Goal: Navigation & Orientation: Find specific page/section

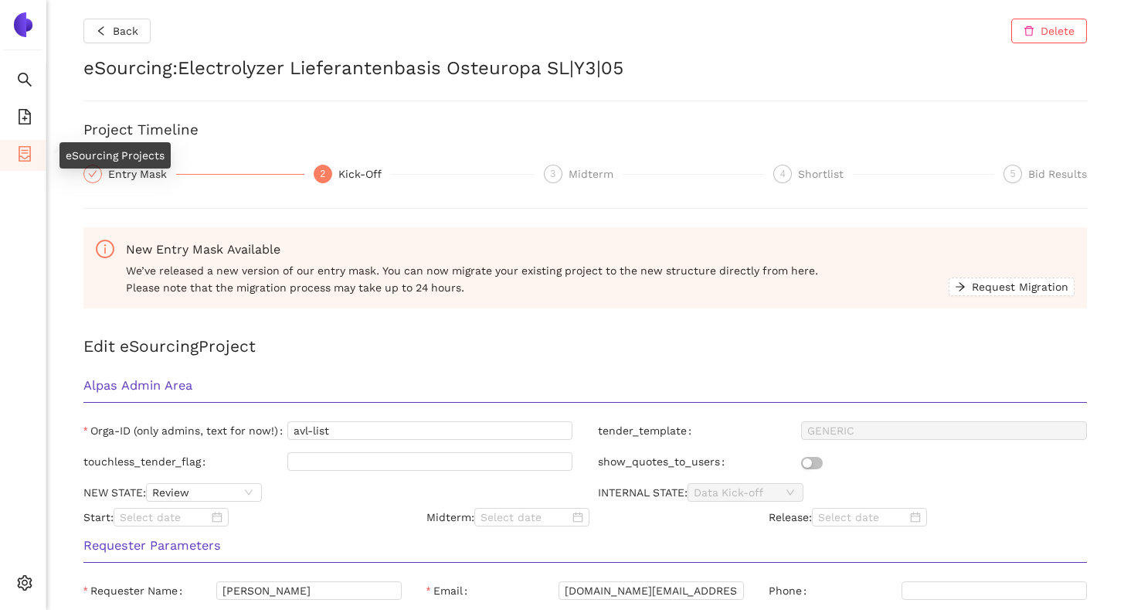
click at [33, 147] on li "eSourcing Projects" at bounding box center [23, 155] width 46 height 31
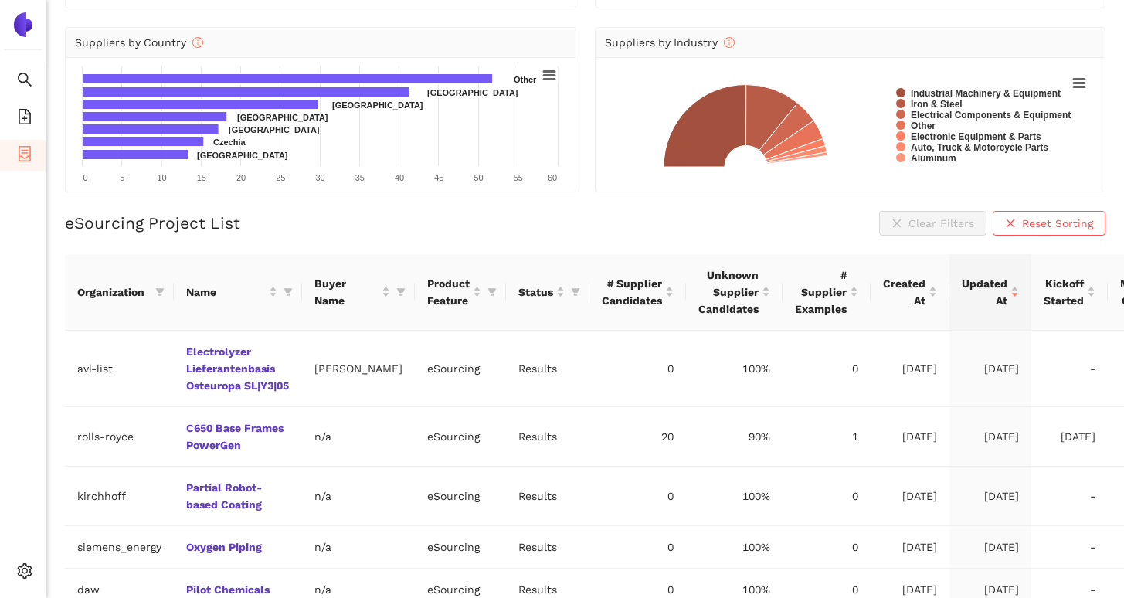
scroll to position [161, 0]
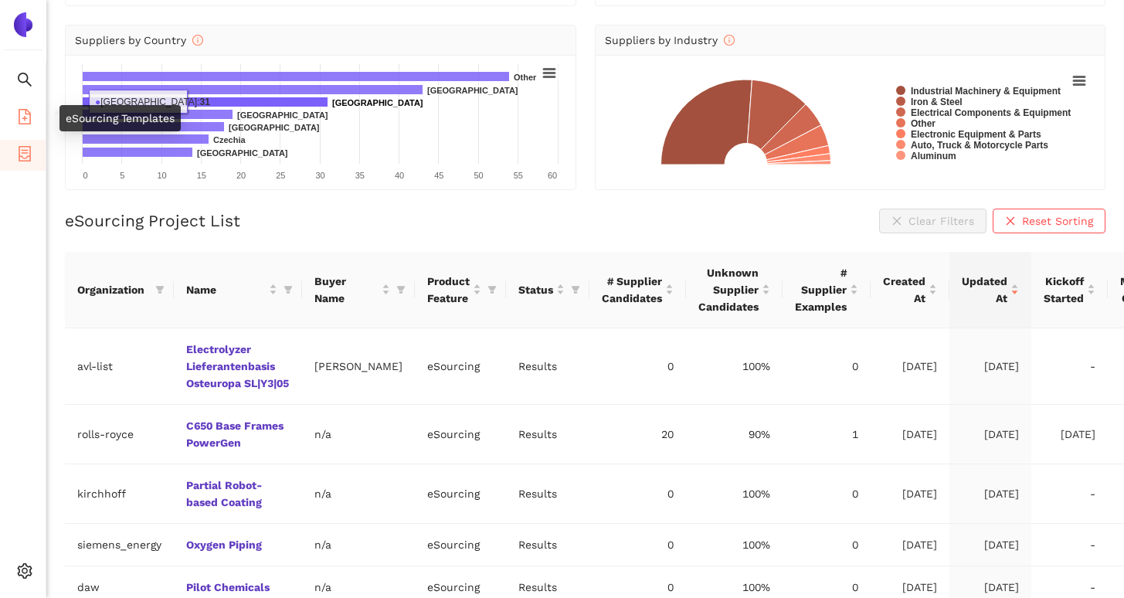
click at [11, 124] on li "eSourcing Templates" at bounding box center [23, 118] width 46 height 31
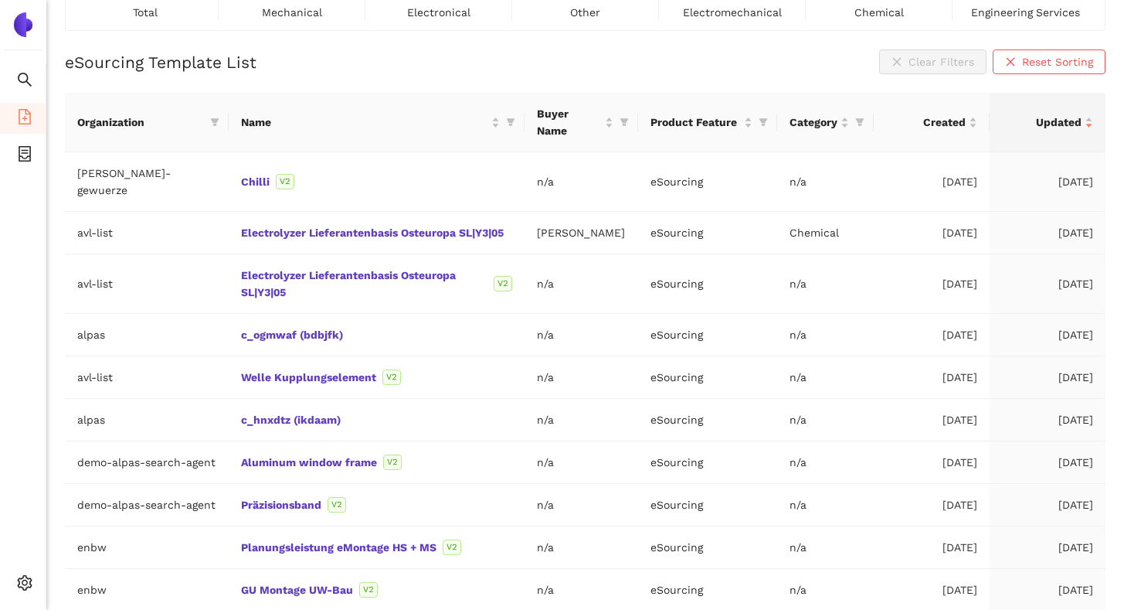
scroll to position [161, 0]
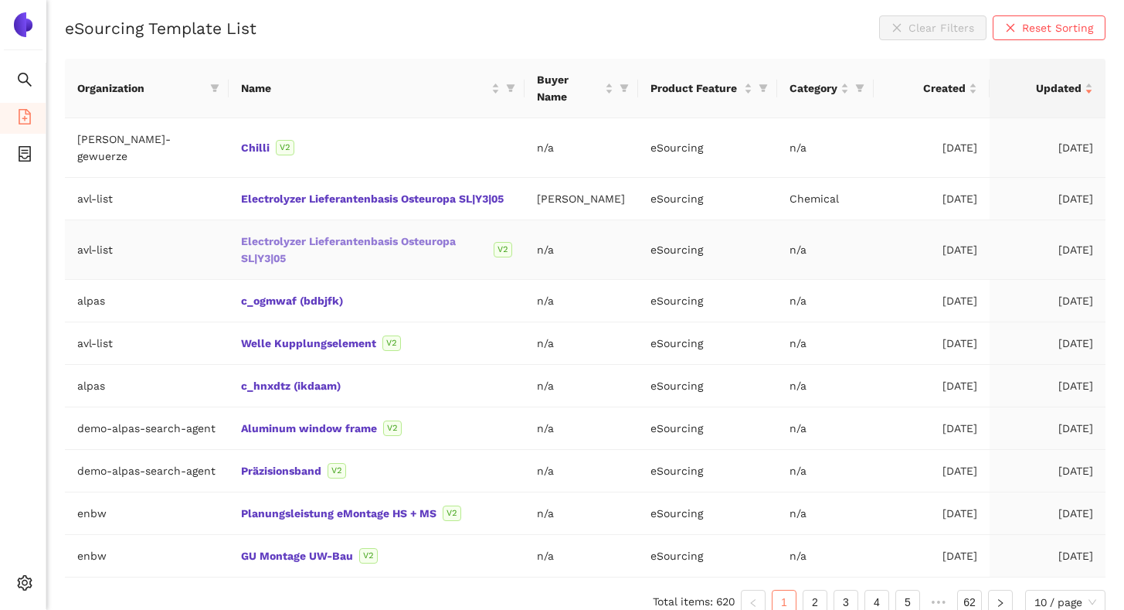
click at [0, 0] on link "Electrolyzer Lieferantenbasis Osteuropa SL|Y3|05" at bounding box center [0, 0] width 0 height 0
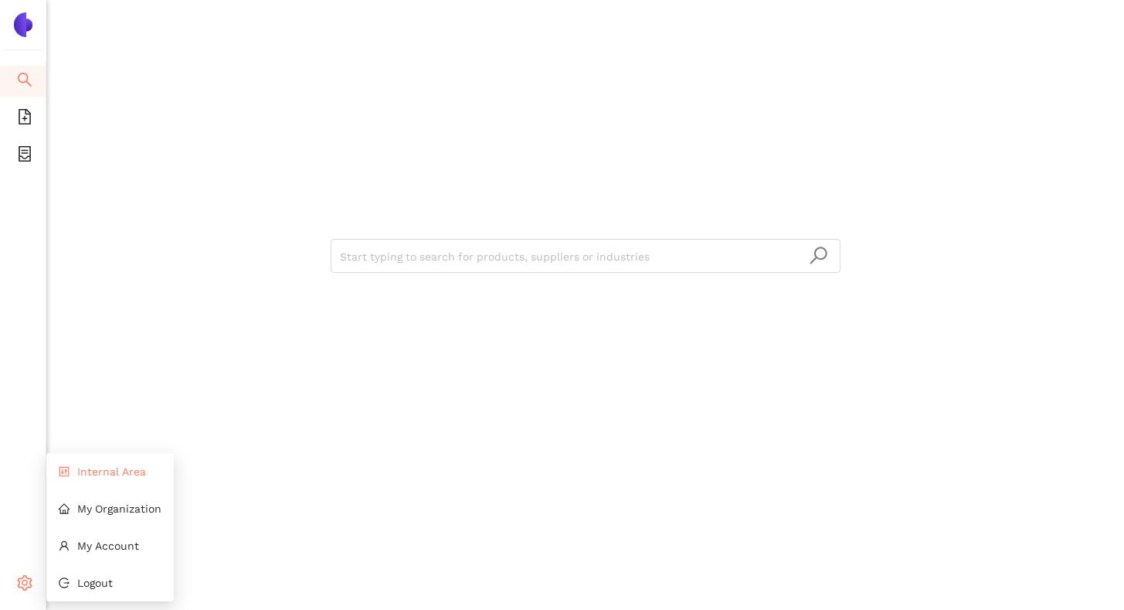
click at [97, 480] on li "Internal Area" at bounding box center [109, 471] width 127 height 31
